Goal: Task Accomplishment & Management: Complete application form

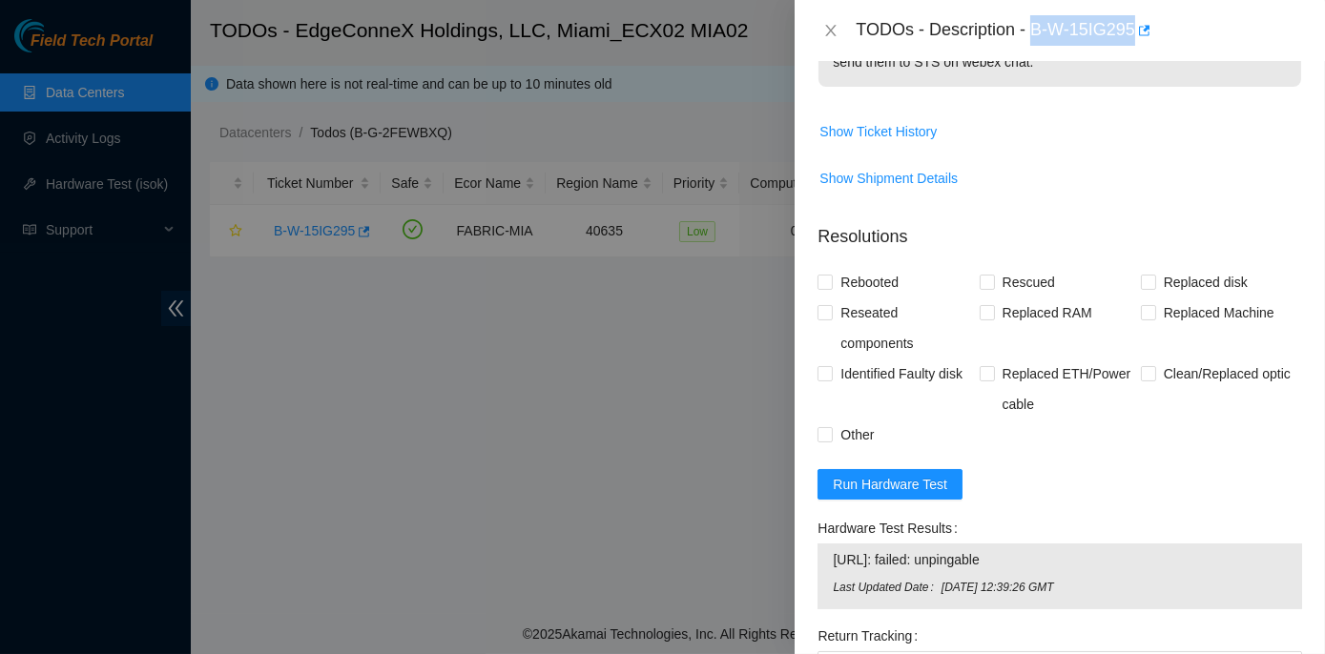
scroll to position [867, 0]
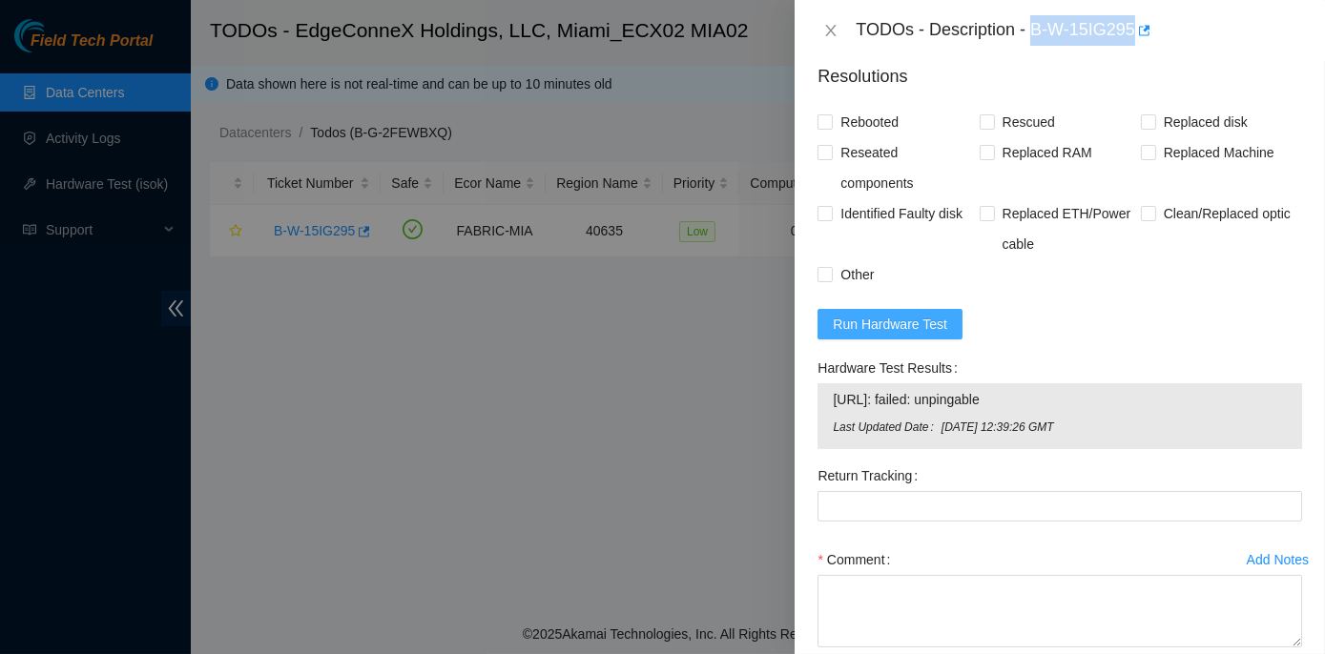
click at [900, 320] on span "Run Hardware Test" at bounding box center [890, 324] width 114 height 21
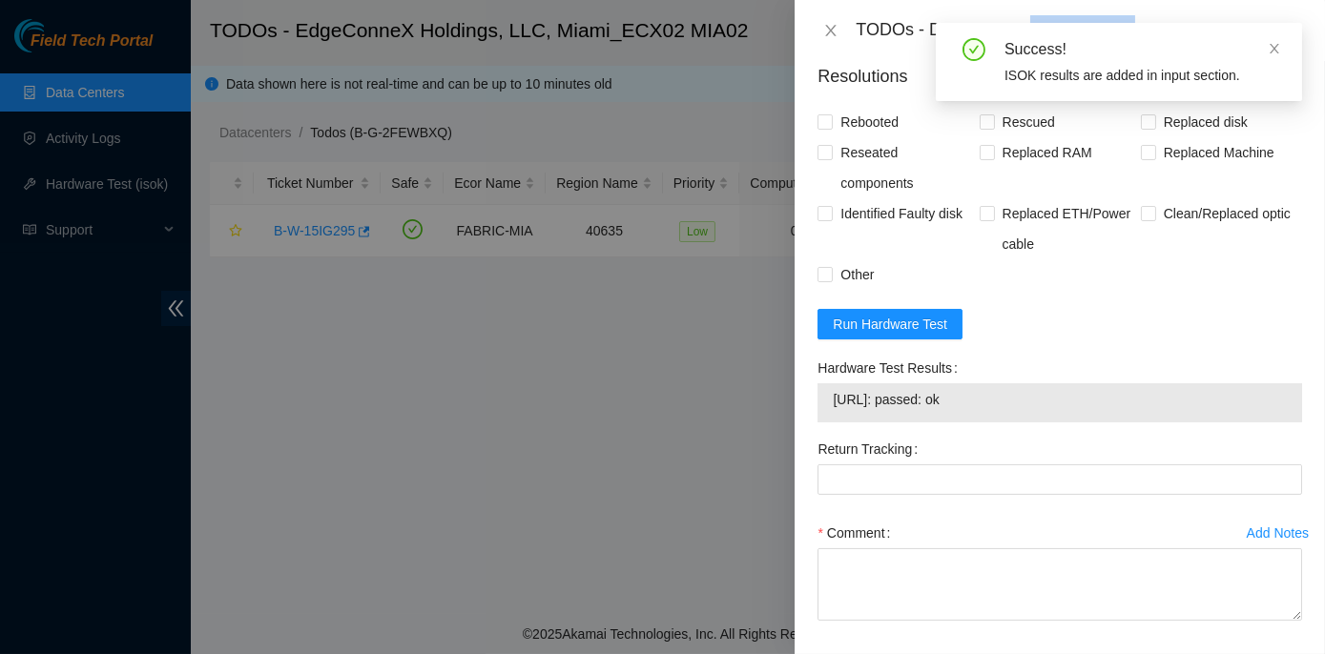
drag, startPoint x: 1004, startPoint y: 402, endPoint x: 823, endPoint y: 348, distance: 189.2
click at [823, 348] on form "Resolutions Rebooted Rescued Replaced disk Reseated components Replaced RAM Rep…" at bounding box center [1059, 379] width 484 height 660
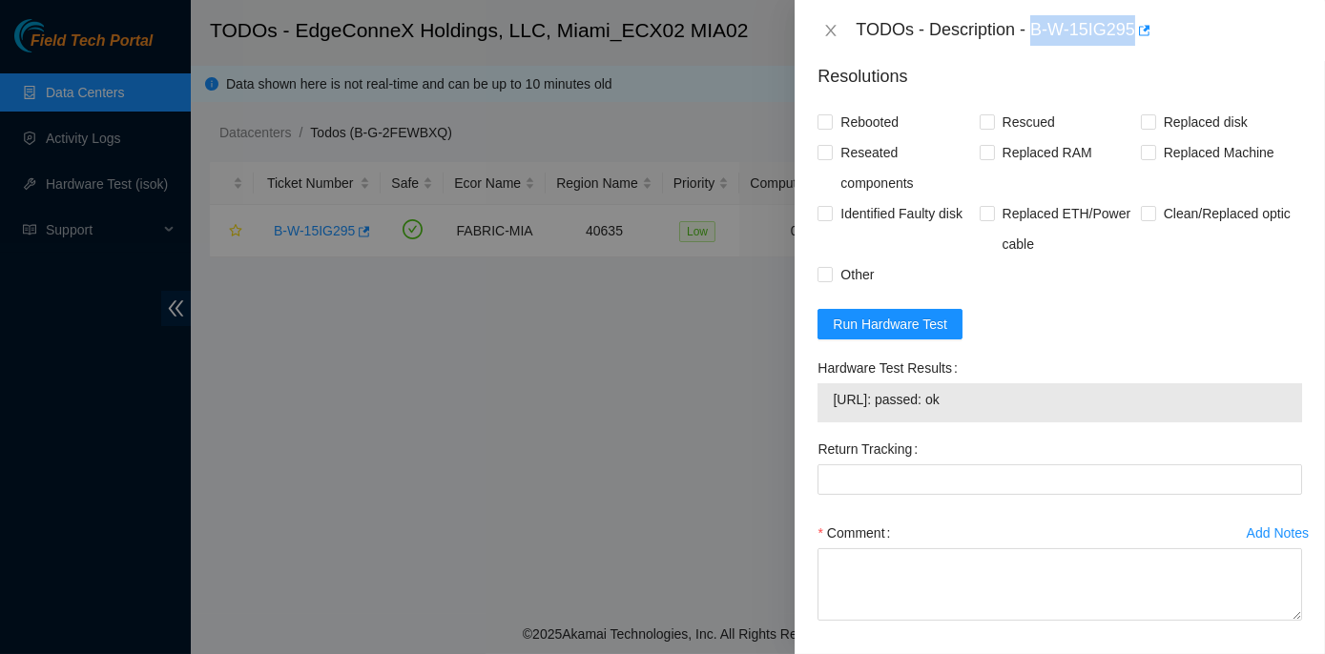
copy div "Hardware Test Results 104.86.100.80: passed: ok"
click at [829, 119] on input "Rebooted" at bounding box center [823, 120] width 13 height 13
checkbox input "true"
click at [979, 119] on input "Rescued" at bounding box center [985, 120] width 13 height 13
checkbox input "true"
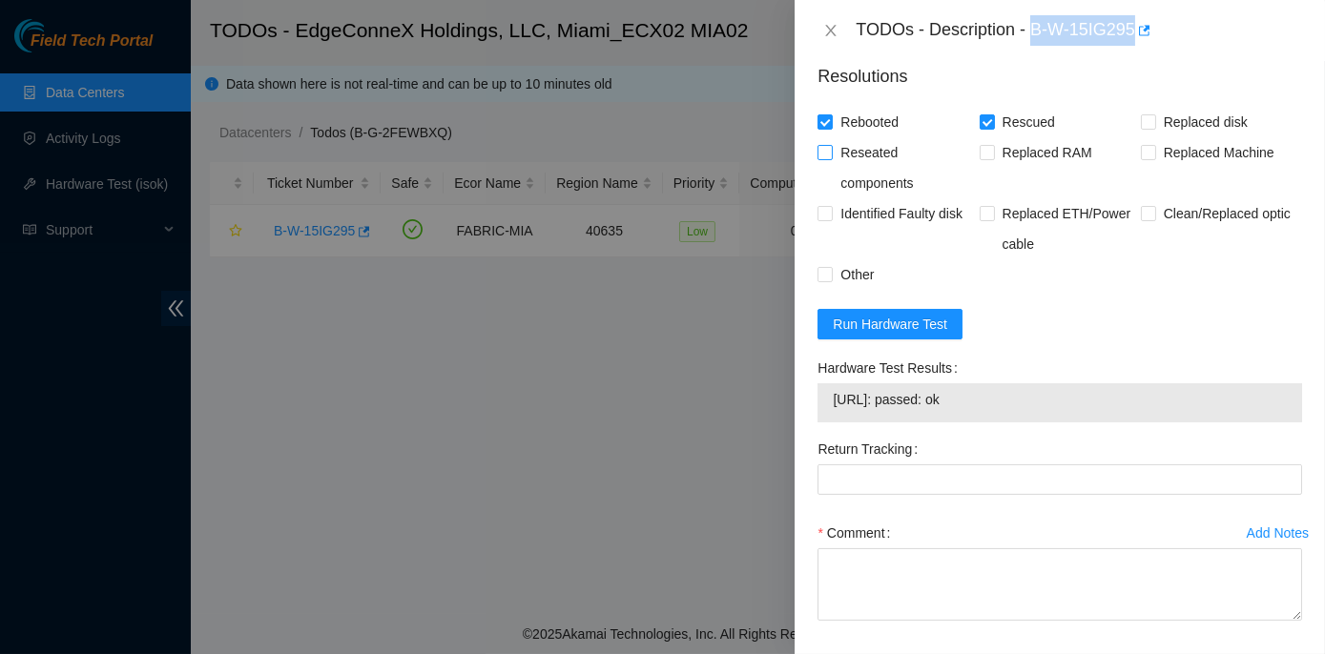
click at [823, 154] on input "Reseated components" at bounding box center [823, 151] width 13 height 13
checkbox input "true"
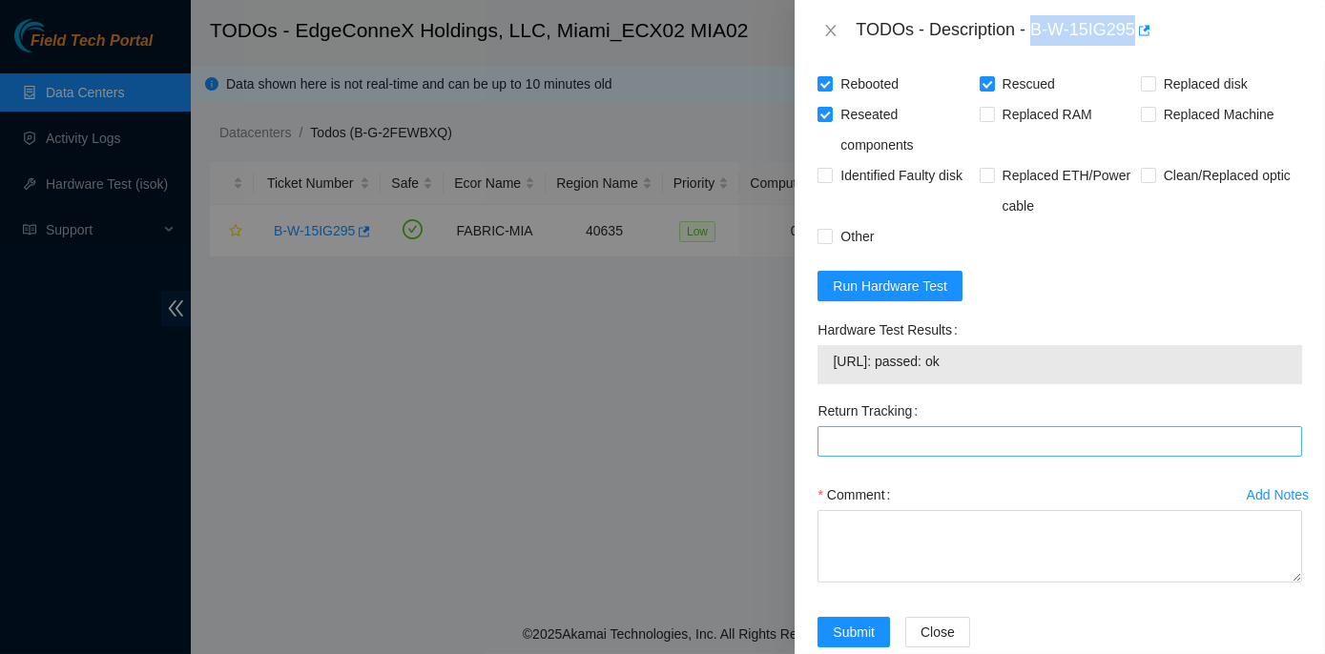
scroll to position [940, 0]
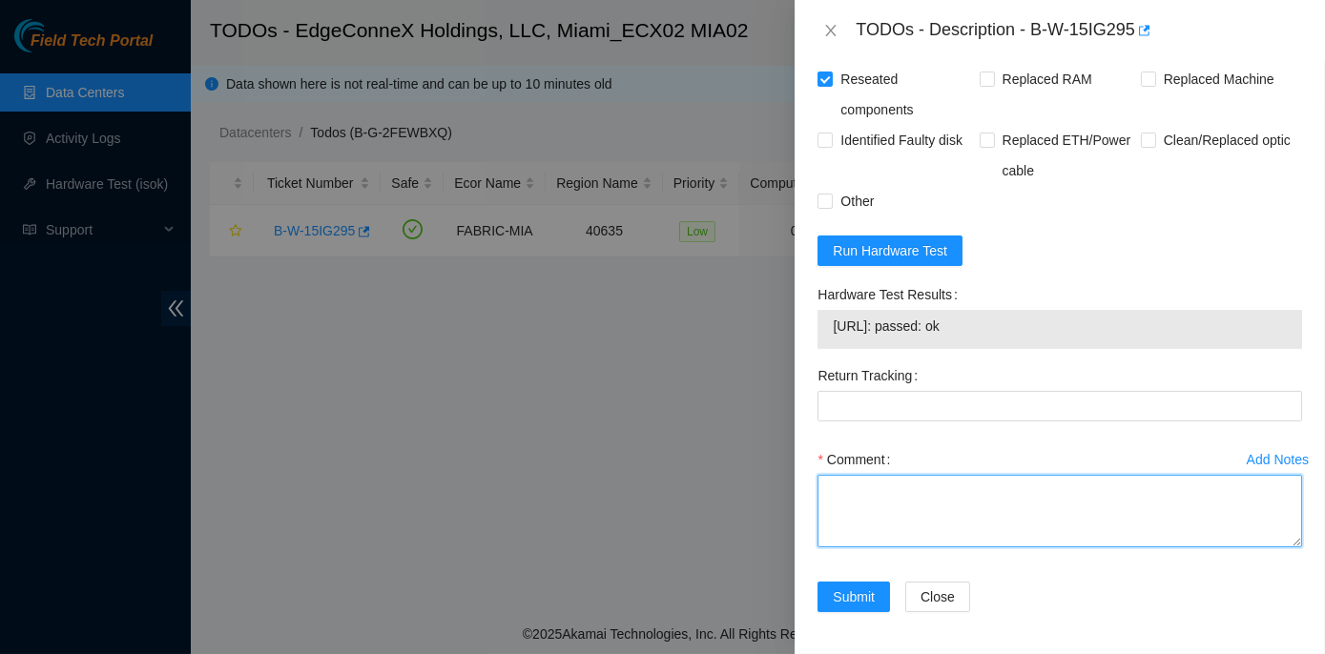
click at [888, 500] on textarea "Comment" at bounding box center [1059, 511] width 484 height 72
paste textarea "Rack No: ECX2.1000.03.03 Machine No: 13 IP: 104.86.100.80 Serial No: FQB2C53 De…"
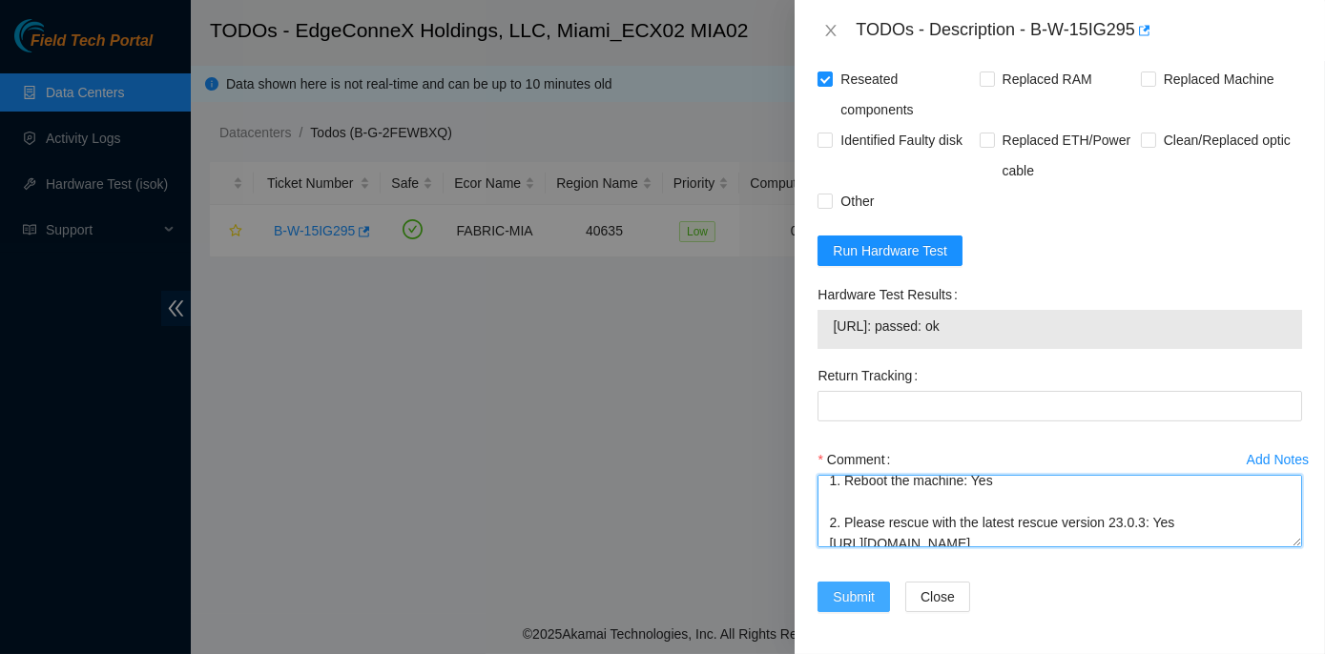
type textarea "Rack No: ECX2.1000.03.03 Machine No: 13 IP: 104.86.100.80 Serial No: FQB2C53 De…"
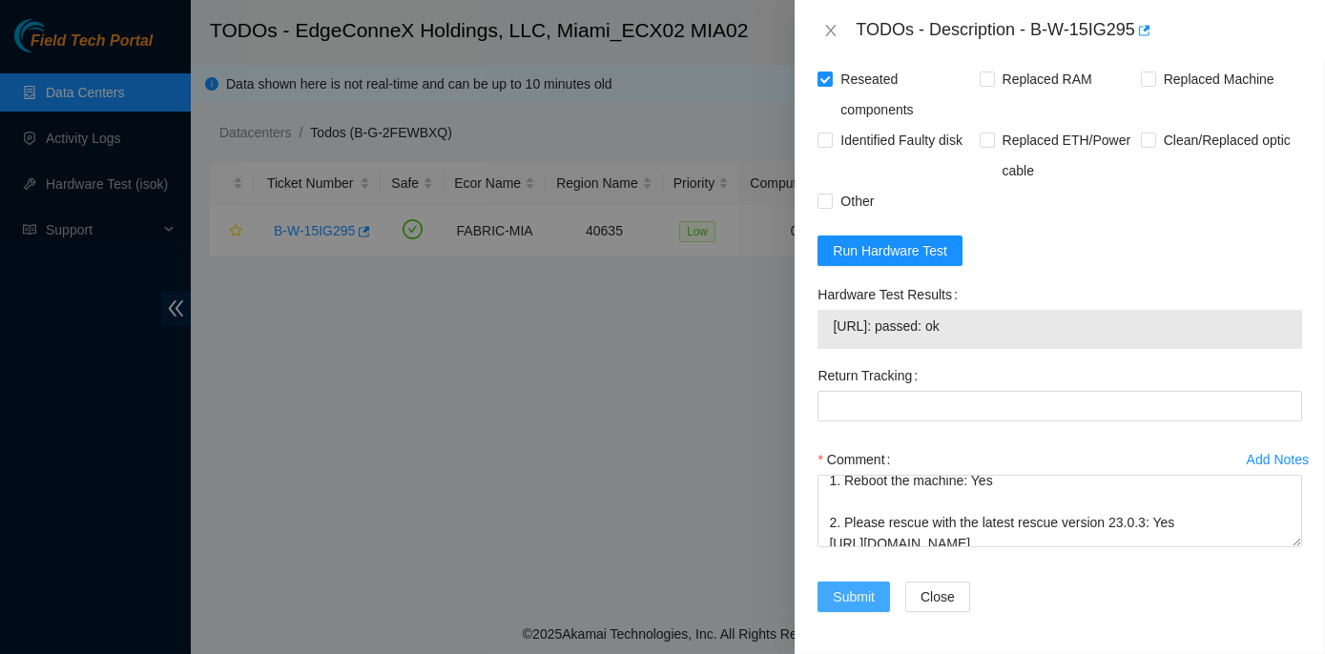
click at [855, 594] on span "Submit" at bounding box center [854, 597] width 42 height 21
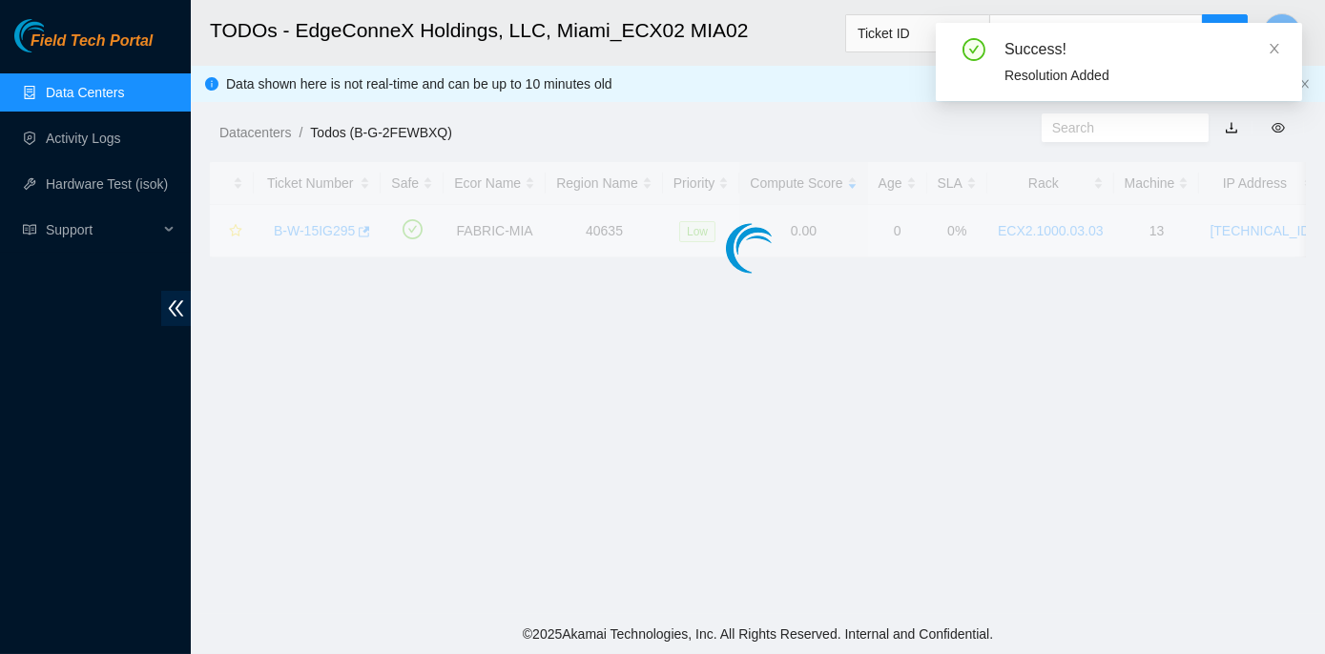
scroll to position [531, 0]
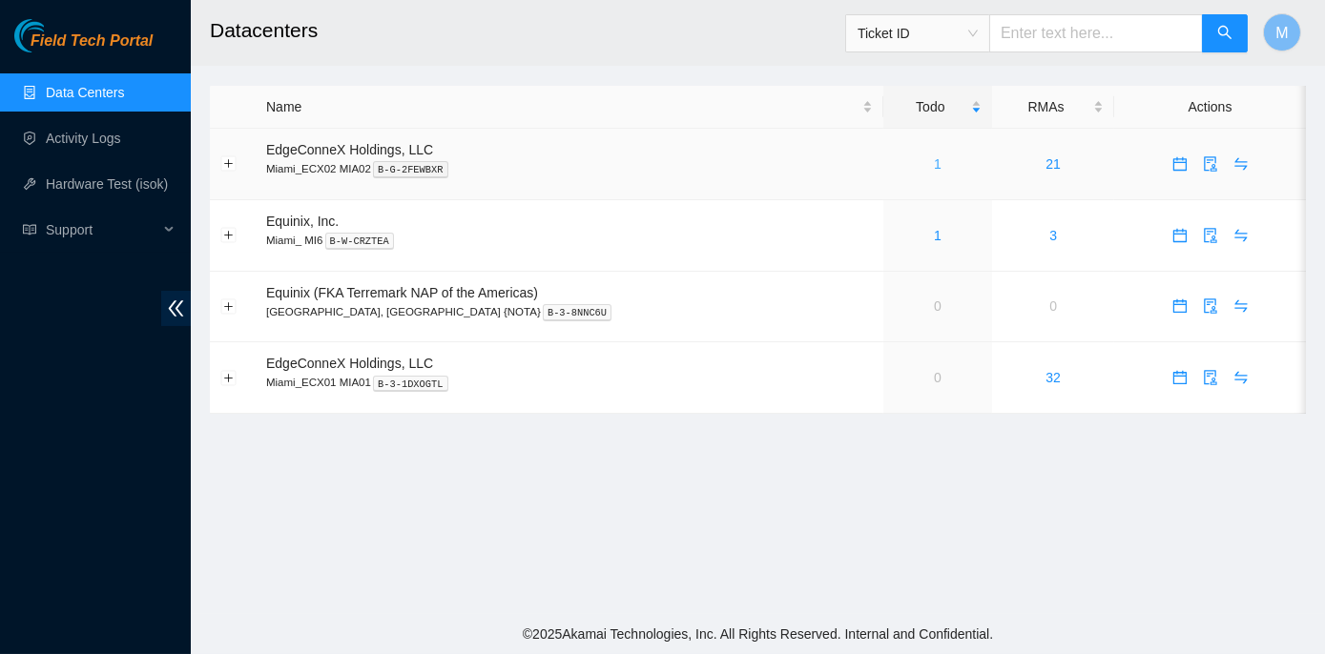
click at [934, 162] on link "1" at bounding box center [938, 163] width 8 height 15
click at [934, 160] on link "1" at bounding box center [938, 163] width 8 height 15
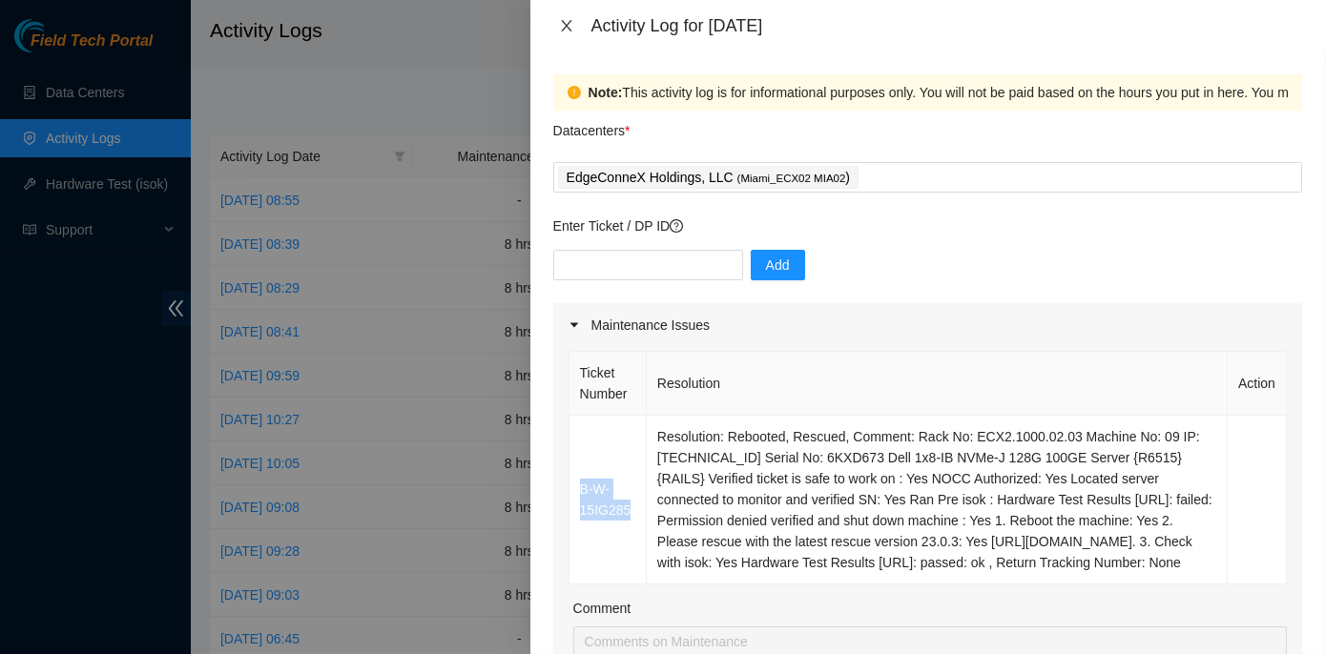
drag, startPoint x: 564, startPoint y: 24, endPoint x: 548, endPoint y: 30, distance: 16.3
click at [565, 24] on icon "close" at bounding box center [566, 25] width 10 height 11
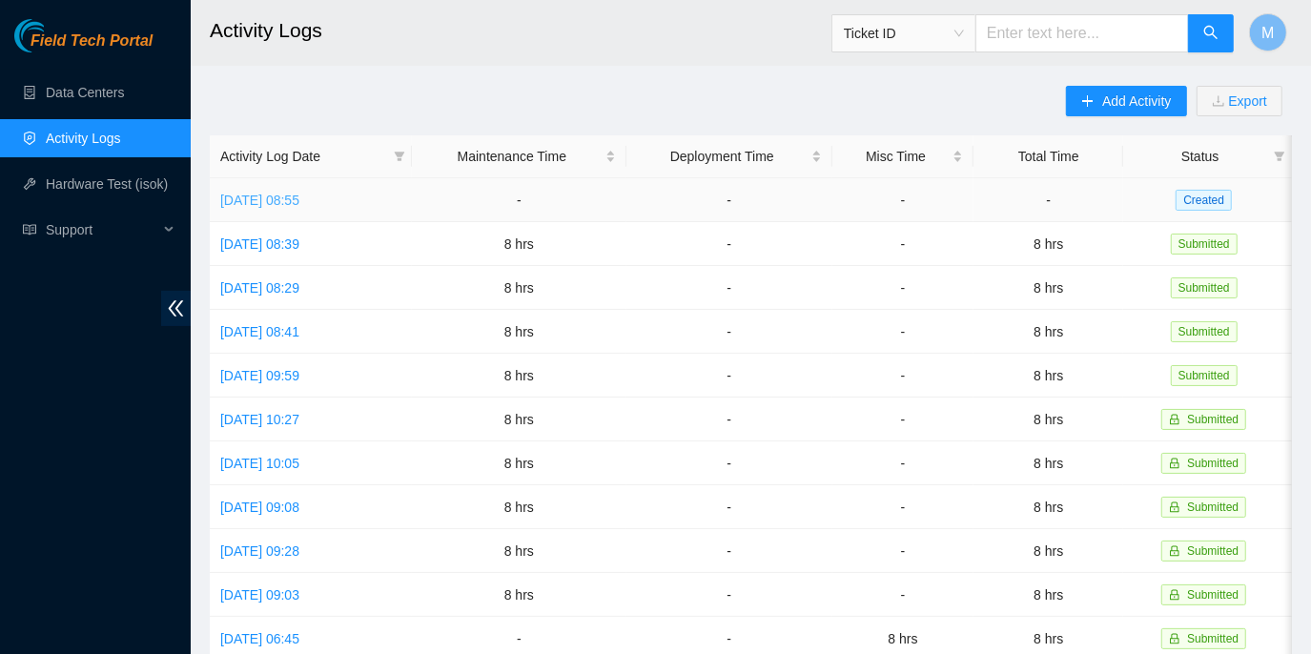
click at [299, 196] on link "Thu, 04 Sep 2025 08:55" at bounding box center [259, 200] width 79 height 15
